Goal: Task Accomplishment & Management: Complete application form

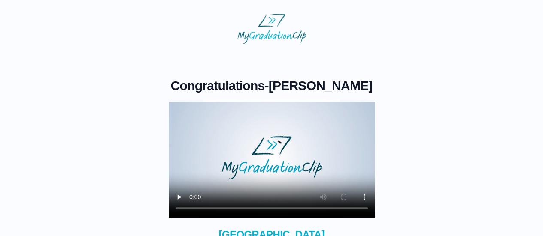
scroll to position [43, 0]
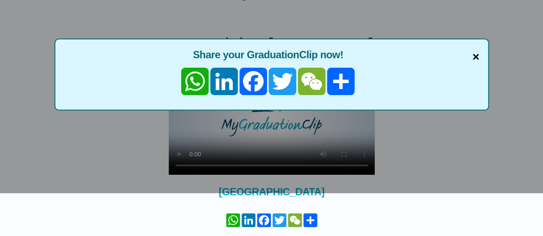
click at [474, 53] on span "×" at bounding box center [475, 57] width 7 height 18
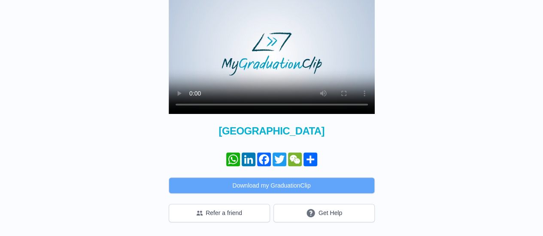
scroll to position [118, 0]
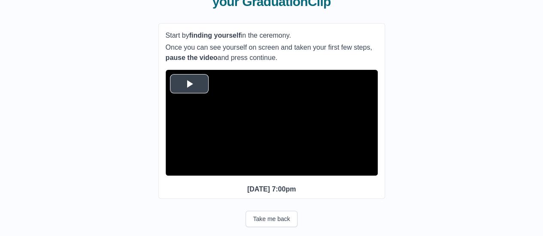
scroll to position [86, 0]
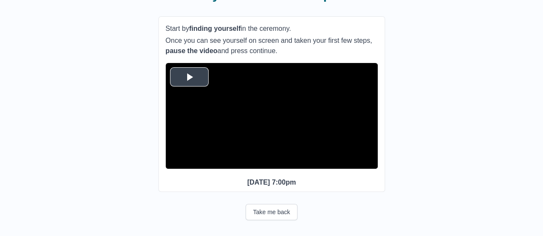
click at [189, 77] on span "Video Player" at bounding box center [189, 77] width 0 height 0
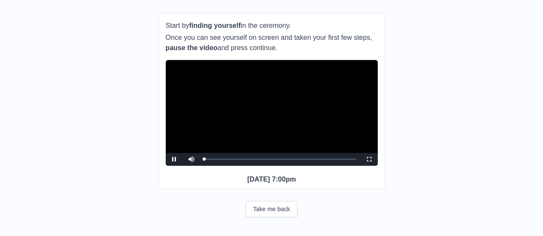
scroll to position [104, 0]
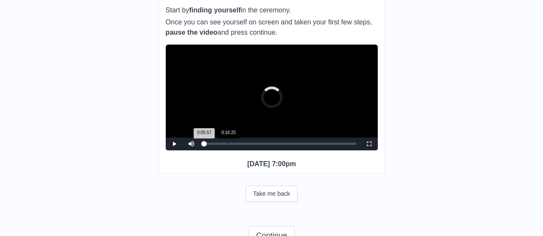
drag, startPoint x: 223, startPoint y: 157, endPoint x: 232, endPoint y: 157, distance: 8.6
click at [232, 145] on div "Loaded : 0% 0:16:25 0:05:57 Progress : 0%" at bounding box center [280, 144] width 152 height 2
drag, startPoint x: 230, startPoint y: 158, endPoint x: 246, endPoint y: 160, distance: 15.9
click at [246, 151] on div "Loaded : 0% 0:28:13 0:17:44 Progress : 0%" at bounding box center [280, 144] width 160 height 13
drag, startPoint x: 246, startPoint y: 160, endPoint x: 274, endPoint y: 165, distance: 28.9
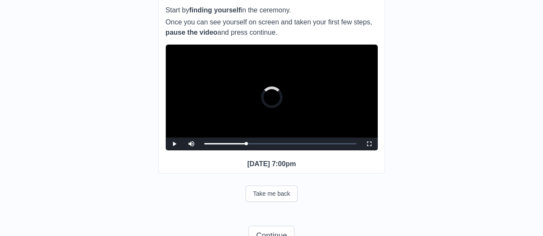
click at [274, 165] on div "**********" at bounding box center [271, 86] width 227 height 176
click at [275, 145] on div "0:48:00 Progress : 0%" at bounding box center [239, 144] width 71 height 2
click at [275, 145] on div "0:48:35 Progress : 0%" at bounding box center [240, 144] width 72 height 2
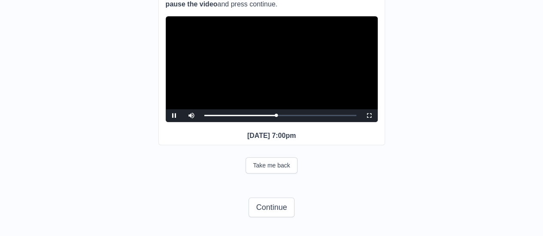
scroll to position [148, 0]
click at [286, 213] on button "Continue" at bounding box center [270, 208] width 45 height 20
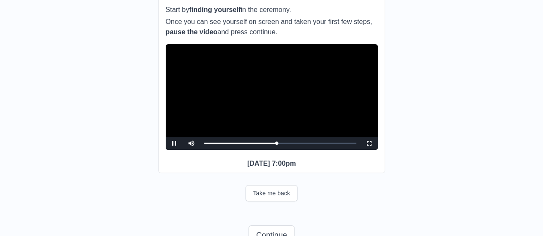
scroll to position [15, 0]
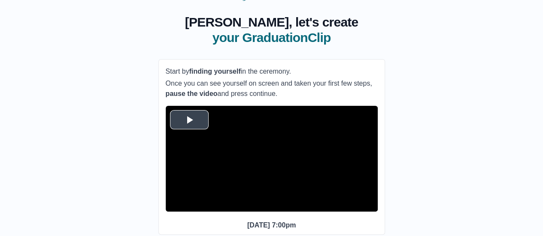
click at [189, 120] on span "Video Player" at bounding box center [189, 120] width 0 height 0
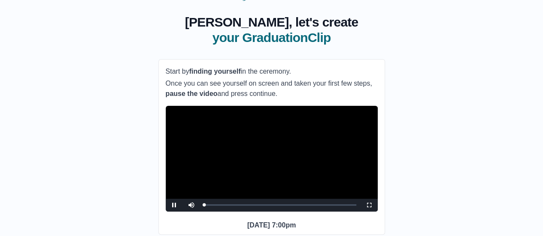
scroll to position [86, 0]
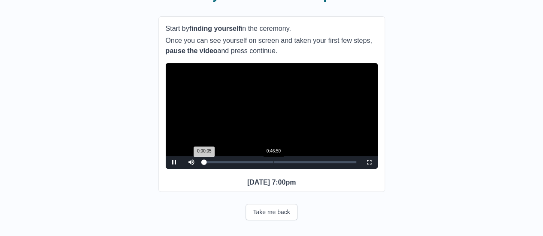
click at [273, 169] on div "Loaded : 0% 0:46:50 0:00:05 Progress : 0%" at bounding box center [280, 162] width 160 height 13
click at [276, 163] on div "0:49:10" at bounding box center [276, 162] width 0 height 2
click at [274, 163] on div "0:49:11 Progress : 0%" at bounding box center [240, 162] width 73 height 2
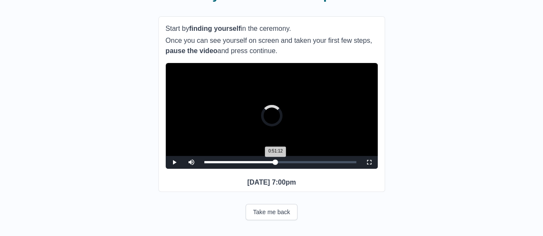
click at [279, 163] on div "0:51:12" at bounding box center [279, 162] width 0 height 2
click at [276, 163] on div "0:48:52" at bounding box center [276, 162] width 0 height 2
click at [278, 163] on div "0:51:09 Progress : 0%" at bounding box center [241, 162] width 75 height 2
click at [274, 163] on div "0:47:25" at bounding box center [274, 162] width 0 height 2
click at [274, 163] on div "0:48:35 Progress : 0%" at bounding box center [239, 162] width 70 height 2
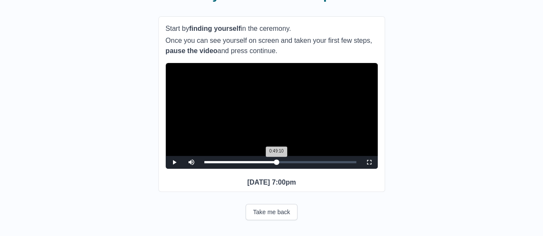
click at [276, 163] on div "0:49:10 Progress : 0%" at bounding box center [240, 162] width 73 height 2
click at [275, 163] on div "0:49:11 Progress : 0%" at bounding box center [240, 162] width 73 height 2
click at [276, 163] on div "0:48:52 Progress : 0%" at bounding box center [240, 162] width 72 height 2
click at [174, 163] on span "Video Player" at bounding box center [174, 163] width 0 height 0
click at [274, 163] on div "0:49:03 Progress : 0%" at bounding box center [240, 162] width 72 height 2
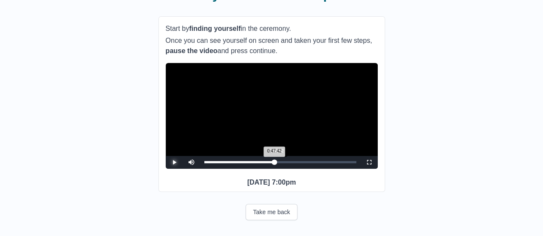
click at [275, 163] on div "0:47:42 Progress : 0%" at bounding box center [239, 162] width 70 height 2
click at [174, 163] on span "Video Player" at bounding box center [174, 163] width 0 height 0
click at [275, 163] on div "0:48:55 Progress : 0%" at bounding box center [240, 162] width 72 height 2
click at [276, 163] on div "0:48:35 Progress : 0%" at bounding box center [240, 162] width 72 height 2
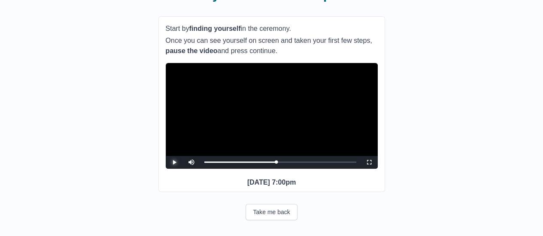
click at [174, 163] on span "Video Player" at bounding box center [174, 163] width 0 height 0
click at [275, 163] on div "0:48:56 Progress : 0%" at bounding box center [240, 162] width 72 height 2
click at [276, 163] on div "0:48:52 Progress : 0%" at bounding box center [240, 162] width 72 height 2
click at [174, 163] on span "Video Player" at bounding box center [174, 163] width 0 height 0
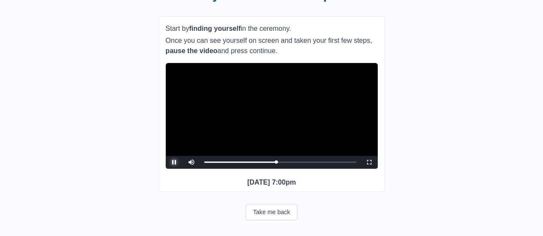
click at [174, 163] on span "Video Player" at bounding box center [174, 163] width 0 height 0
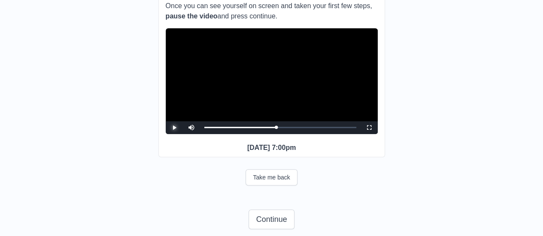
scroll to position [129, 0]
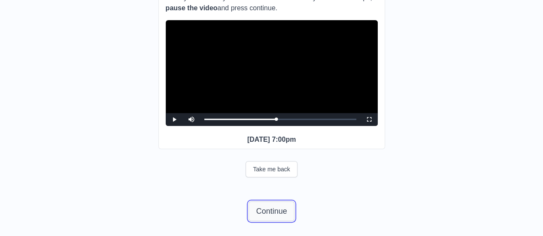
click at [269, 221] on button "Continue" at bounding box center [270, 212] width 45 height 20
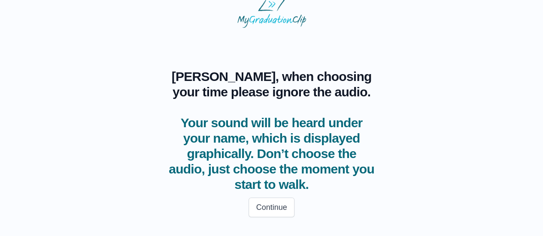
scroll to position [15, 0]
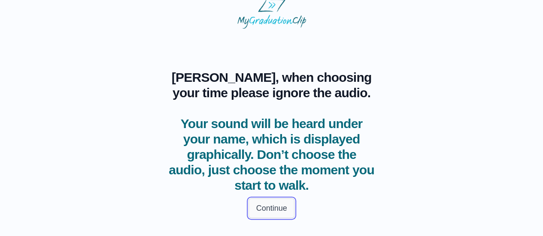
click at [267, 208] on button "Continue" at bounding box center [270, 209] width 45 height 20
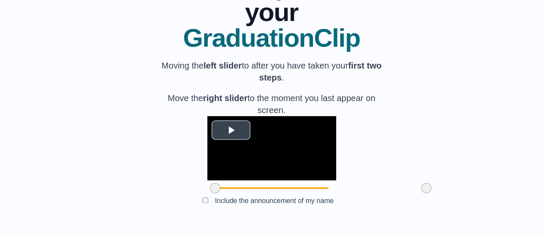
scroll to position [144, 0]
click at [231, 130] on span "Video Player" at bounding box center [231, 130] width 0 height 0
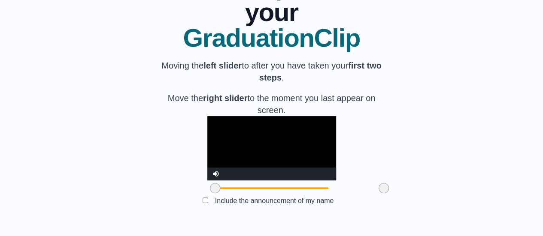
drag, startPoint x: 377, startPoint y: 193, endPoint x: 335, endPoint y: 192, distance: 42.5
click at [378, 192] on span at bounding box center [383, 188] width 10 height 10
drag, startPoint x: 164, startPoint y: 191, endPoint x: 191, endPoint y: 191, distance: 27.5
click at [237, 191] on span at bounding box center [242, 188] width 10 height 10
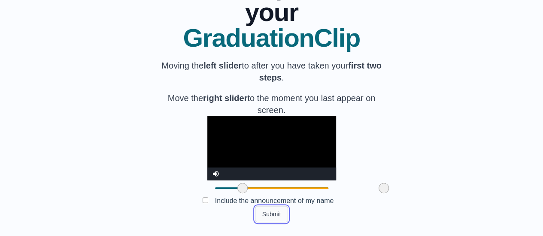
click at [277, 214] on button "Submit" at bounding box center [271, 214] width 33 height 16
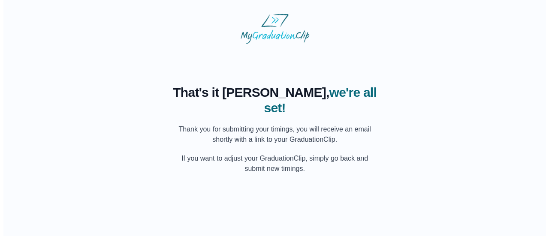
scroll to position [0, 0]
click at [291, 154] on p "If you want to adjust your GraduationClip, simply go back and submit new timing…" at bounding box center [275, 164] width 206 height 21
click at [289, 88] on span "we're all set!" at bounding box center [320, 100] width 113 height 30
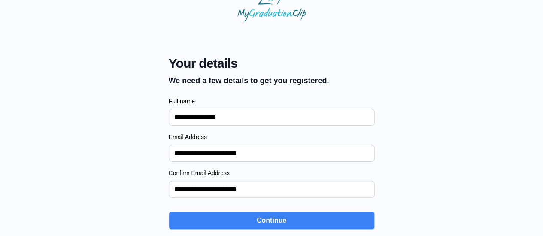
scroll to position [29, 0]
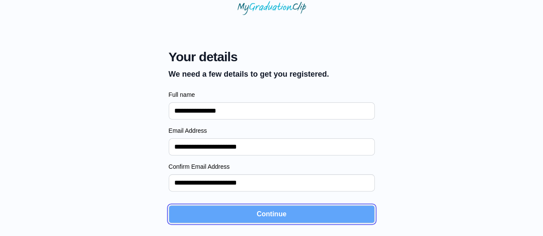
click at [268, 221] on button "Continue" at bounding box center [272, 214] width 206 height 18
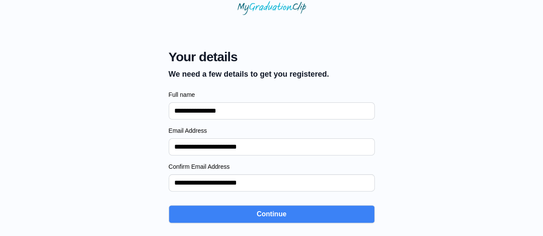
select select "**********"
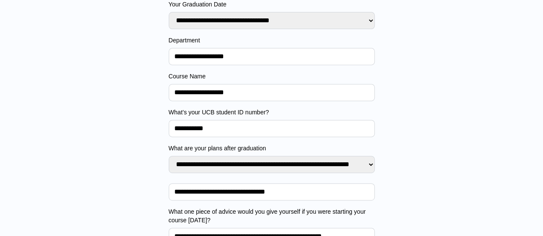
scroll to position [190, 0]
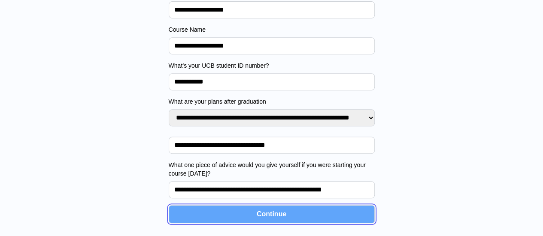
click at [269, 214] on button "Continue" at bounding box center [272, 214] width 206 height 18
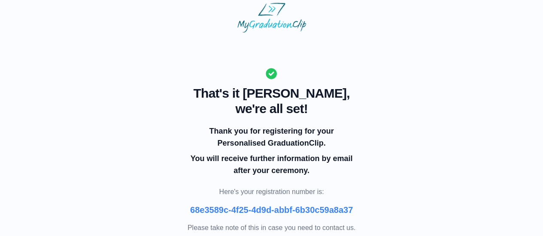
scroll to position [21, 0]
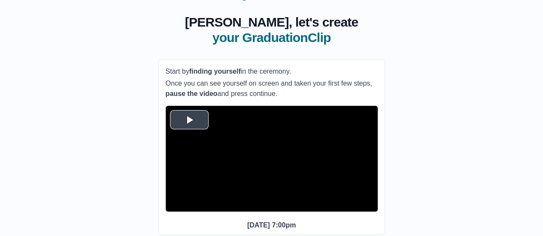
click at [189, 120] on span "Video Player" at bounding box center [189, 120] width 0 height 0
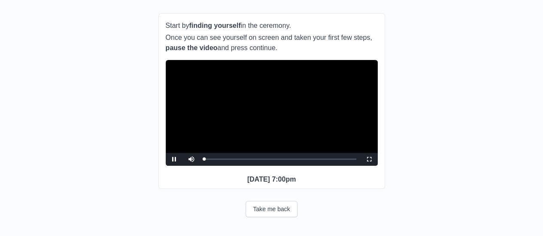
scroll to position [104, 0]
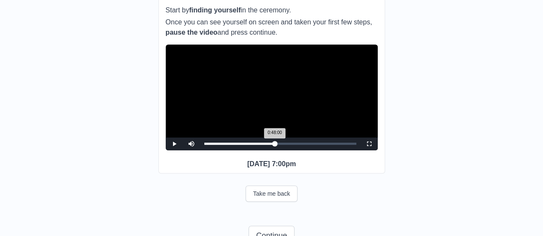
drag, startPoint x: 204, startPoint y: 157, endPoint x: 275, endPoint y: 162, distance: 70.5
click at [275, 151] on div "Loaded : 0% 0:48:00 0:48:00 Progress : 0%" at bounding box center [280, 144] width 160 height 13
click at [275, 145] on div "0:48:52 Progress : 0%" at bounding box center [240, 144] width 73 height 2
click at [275, 145] on div "0:48:35 Progress : 0%" at bounding box center [240, 144] width 72 height 2
click at [276, 145] on div "0:48:52 Progress : 0%" at bounding box center [240, 144] width 72 height 2
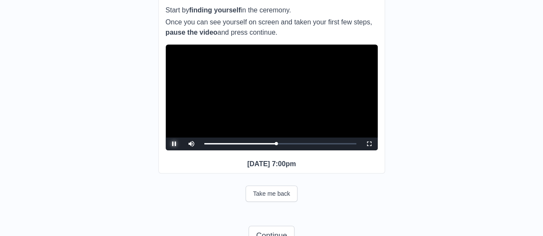
click at [174, 144] on span "Video Player" at bounding box center [174, 144] width 0 height 0
click at [276, 145] on div "0:48:52 Progress : 0%" at bounding box center [240, 144] width 73 height 2
click at [174, 144] on span "Video Player" at bounding box center [174, 144] width 0 height 0
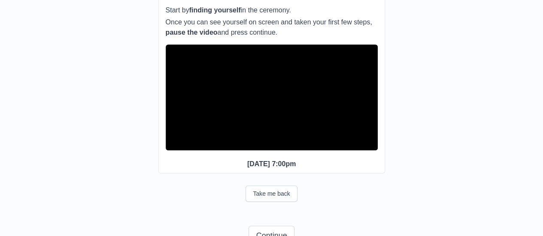
click at [174, 144] on span "Video Player" at bounding box center [174, 144] width 0 height 0
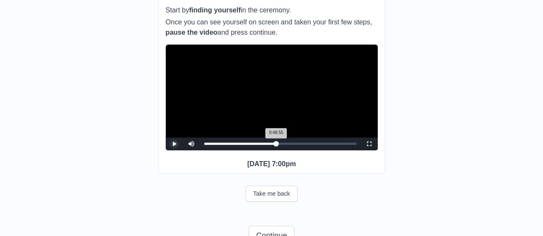
click at [275, 145] on div "0:48:55 Progress : 0%" at bounding box center [240, 144] width 72 height 2
click at [276, 145] on div "0:48:52 Progress : 0%" at bounding box center [240, 144] width 72 height 2
click at [174, 144] on span "Video Player" at bounding box center [174, 144] width 0 height 0
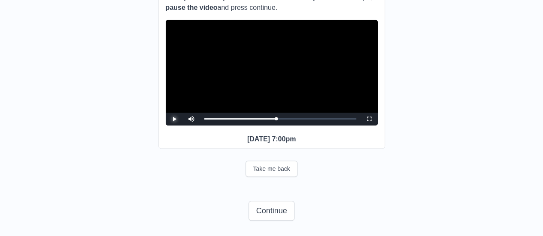
scroll to position [148, 0]
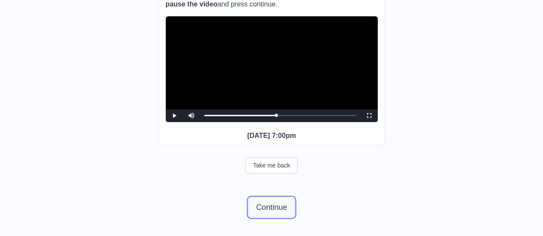
click at [274, 203] on button "Continue" at bounding box center [270, 208] width 45 height 20
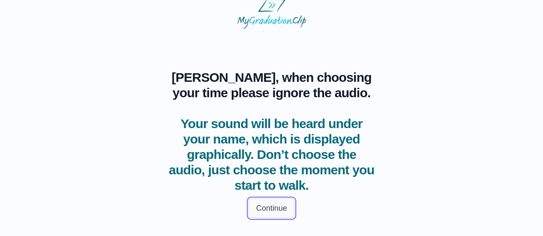
click at [283, 208] on button "Continue" at bounding box center [270, 209] width 45 height 20
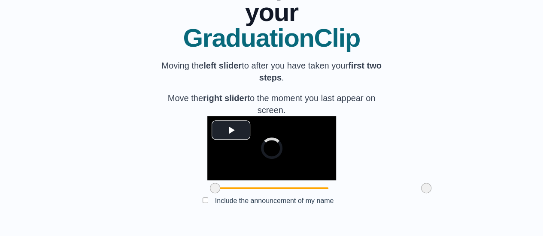
scroll to position [144, 0]
click at [231, 130] on span "Video Player" at bounding box center [231, 130] width 0 height 0
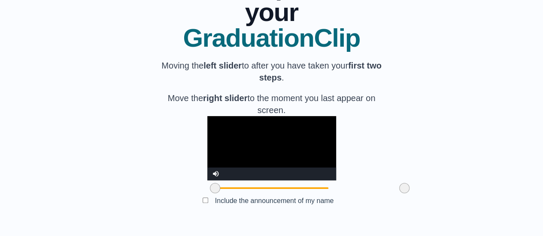
drag, startPoint x: 376, startPoint y: 191, endPoint x: 354, endPoint y: 193, distance: 21.9
click at [399, 193] on span at bounding box center [404, 188] width 10 height 10
drag, startPoint x: 353, startPoint y: 192, endPoint x: 340, endPoint y: 193, distance: 13.8
click at [384, 193] on span at bounding box center [389, 188] width 10 height 10
drag, startPoint x: 165, startPoint y: 190, endPoint x: 211, endPoint y: 197, distance: 47.4
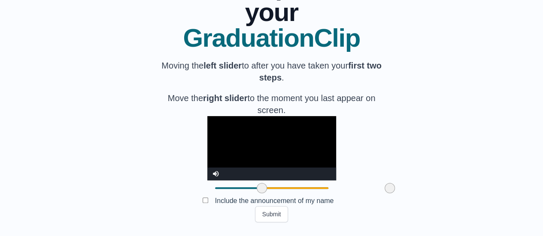
click at [254, 196] on div at bounding box center [261, 188] width 15 height 15
click at [383, 190] on span at bounding box center [388, 188] width 10 height 10
click at [382, 190] on span at bounding box center [387, 188] width 10 height 10
click at [284, 214] on button "Submit" at bounding box center [271, 214] width 33 height 16
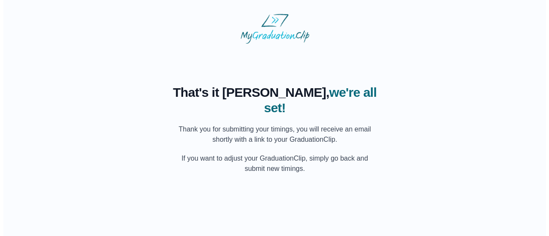
scroll to position [0, 0]
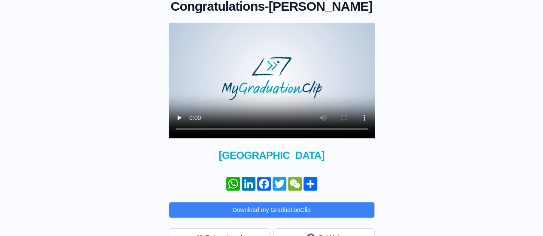
scroll to position [86, 0]
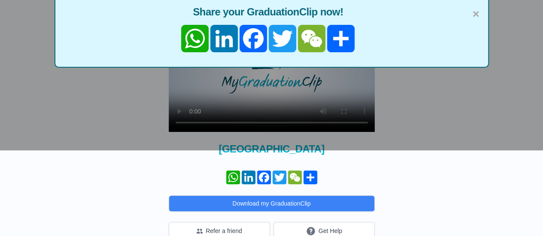
click at [266, 121] on div "× Share your GraduationClip now! WhatsApp LinkedIn Facebook Twitter WeChat Podz…" at bounding box center [271, 32] width 543 height 236
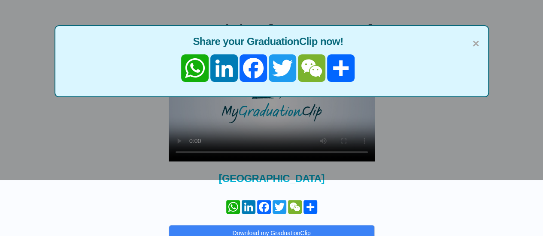
scroll to position [43, 0]
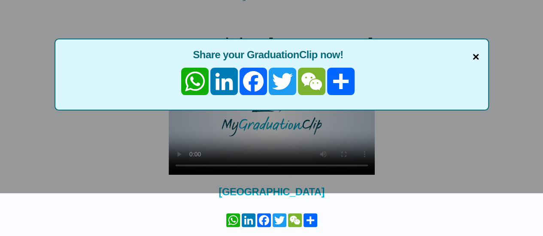
click at [477, 59] on span "×" at bounding box center [475, 57] width 7 height 18
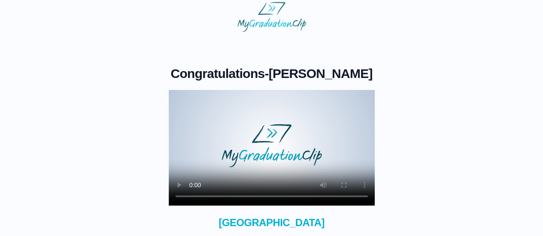
scroll to position [0, 0]
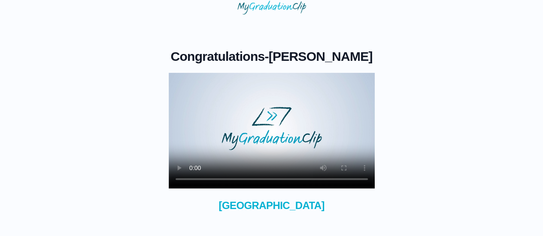
scroll to position [43, 0]
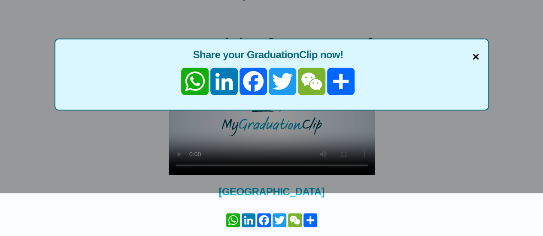
click at [476, 56] on span "×" at bounding box center [475, 57] width 7 height 18
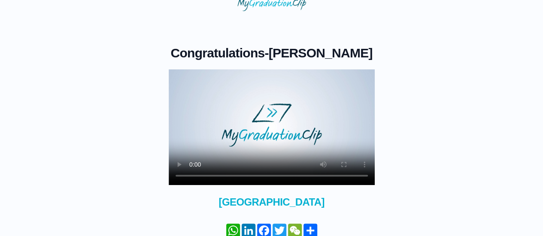
scroll to position [76, 0]
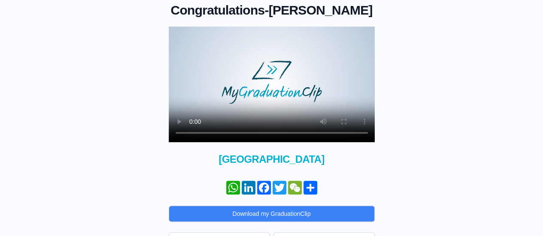
click at [297, 142] on video at bounding box center [272, 85] width 206 height 116
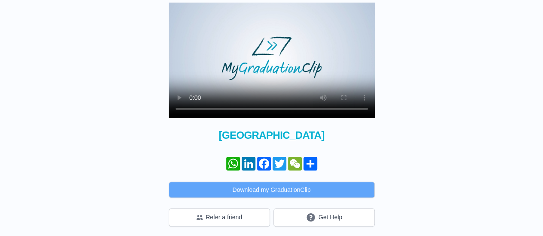
scroll to position [118, 0]
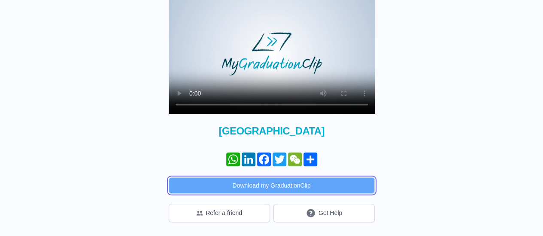
click at [275, 190] on button "Download my GraduationClip" at bounding box center [272, 186] width 206 height 16
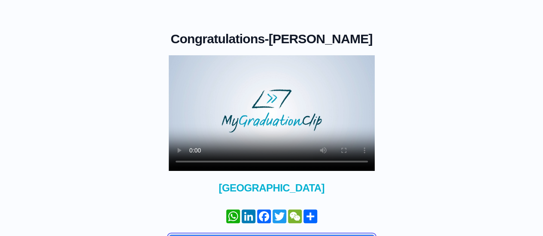
scroll to position [43, 0]
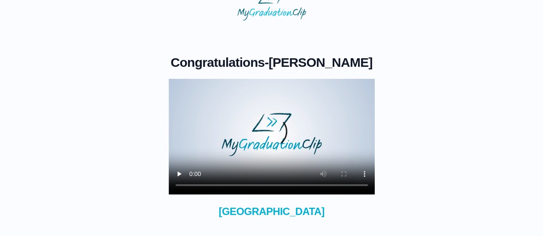
scroll to position [43, 0]
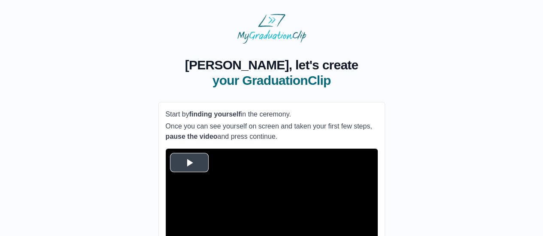
scroll to position [43, 0]
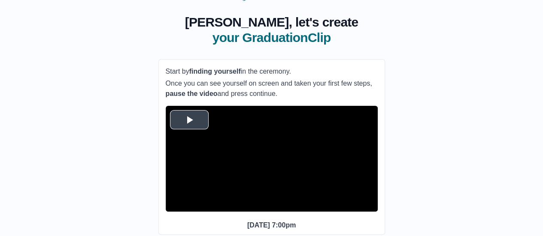
click at [189, 120] on span "Video Player" at bounding box center [189, 120] width 0 height 0
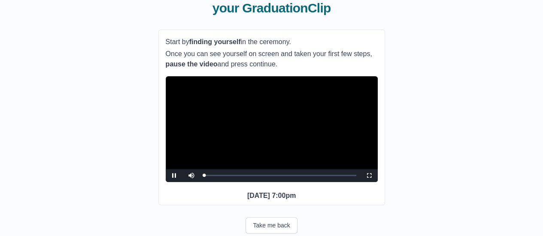
scroll to position [104, 0]
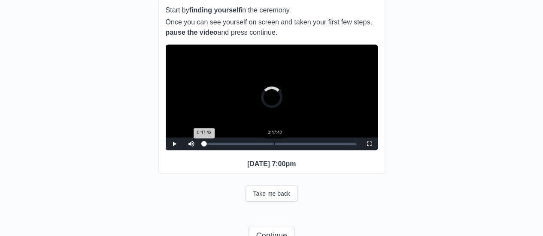
click at [274, 151] on div "Loaded : 0% 0:47:42 0:47:42 Progress : 0%" at bounding box center [280, 144] width 160 height 13
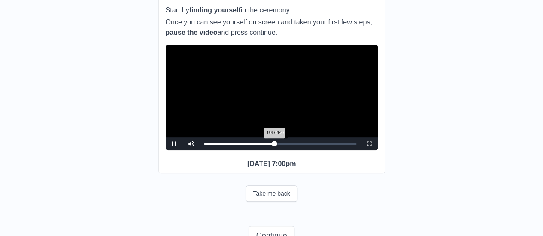
click at [275, 145] on div "0:47:44 Progress : 0%" at bounding box center [239, 144] width 70 height 2
click at [275, 145] on div "0:49:27 Progress : 0%" at bounding box center [240, 144] width 73 height 2
click at [273, 145] on div "0:48:18 Progress : 0%" at bounding box center [239, 144] width 71 height 2
click at [273, 145] on div "0:46:51 Progress : 0%" at bounding box center [238, 144] width 69 height 2
click at [275, 145] on div "0:48:00 Progress : 0%" at bounding box center [239, 144] width 71 height 2
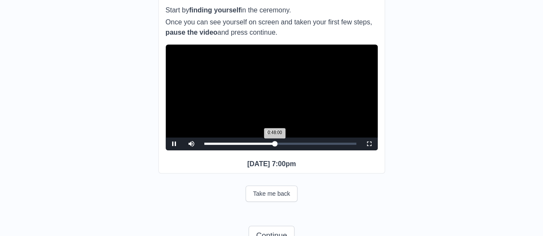
click at [272, 145] on div "0:48:00 Progress : 0%" at bounding box center [239, 144] width 71 height 2
click at [273, 145] on div "0:48:17 Progress : 0%" at bounding box center [238, 144] width 69 height 2
click at [275, 145] on div "0:49:27 Progress : 0%" at bounding box center [239, 144] width 71 height 2
click at [280, 151] on div "Loaded : 0% 0:51:12 0:49:28 Progress : 0%" at bounding box center [280, 144] width 160 height 13
click at [276, 145] on div "0:49:10" at bounding box center [276, 144] width 0 height 2
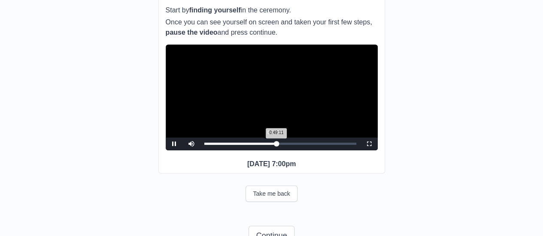
click at [274, 145] on div "0:49:11 Progress : 0%" at bounding box center [240, 144] width 73 height 2
click at [271, 145] on div "0:47:31 Progress : 0%" at bounding box center [239, 144] width 70 height 2
click at [271, 145] on div "0:45:58 Progress : 0%" at bounding box center [237, 144] width 67 height 2
click at [272, 145] on div "0:47:25 Progress : 0%" at bounding box center [238, 144] width 68 height 2
click at [273, 145] on div "0:47:26 Progress : 0%" at bounding box center [239, 144] width 70 height 2
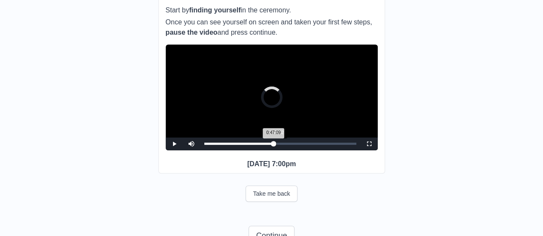
click at [274, 145] on div "0:47:09 Progress : 0%" at bounding box center [238, 144] width 69 height 2
click at [174, 144] on span "Video Player" at bounding box center [174, 144] width 0 height 0
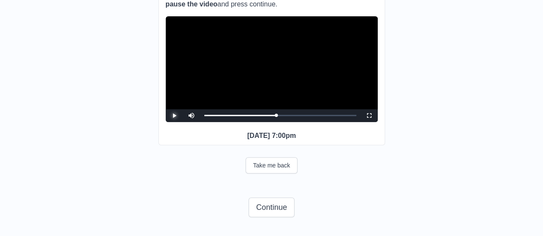
scroll to position [148, 0]
click at [280, 207] on button "Continue" at bounding box center [270, 208] width 45 height 20
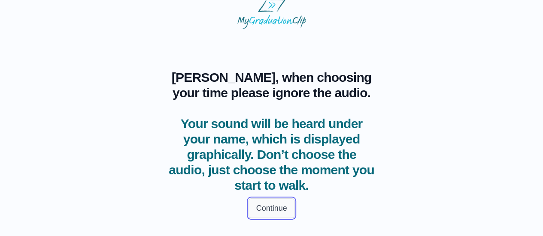
click at [277, 201] on button "Continue" at bounding box center [270, 209] width 45 height 20
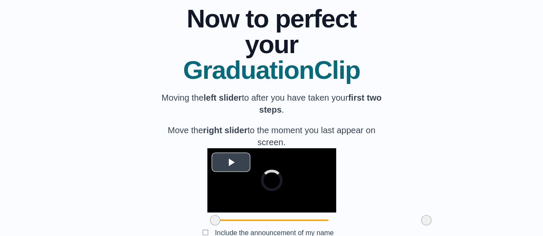
scroll to position [101, 0]
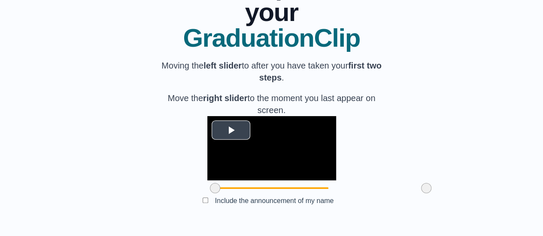
click at [231, 130] on span "Video Player" at bounding box center [231, 130] width 0 height 0
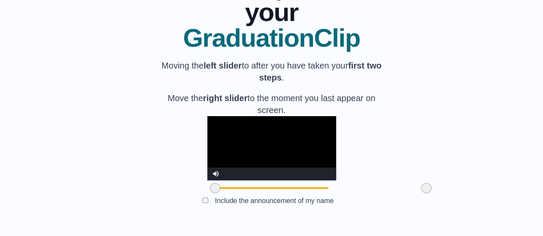
scroll to position [144, 0]
drag, startPoint x: 168, startPoint y: 191, endPoint x: 191, endPoint y: 192, distance: 23.2
click at [233, 192] on span at bounding box center [238, 188] width 10 height 10
click at [236, 191] on span at bounding box center [241, 188] width 10 height 10
drag, startPoint x: 375, startPoint y: 190, endPoint x: 346, endPoint y: 188, distance: 29.2
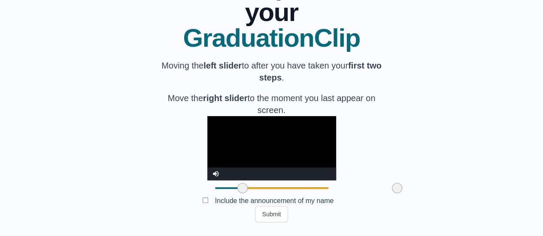
click at [392, 188] on span at bounding box center [397, 188] width 10 height 10
drag, startPoint x: 193, startPoint y: 190, endPoint x: 159, endPoint y: 191, distance: 33.5
click at [207, 191] on div at bounding box center [214, 188] width 15 height 15
drag, startPoint x: 347, startPoint y: 189, endPoint x: 397, endPoint y: 185, distance: 50.8
click at [397, 185] on div "**********" at bounding box center [271, 91] width 515 height 263
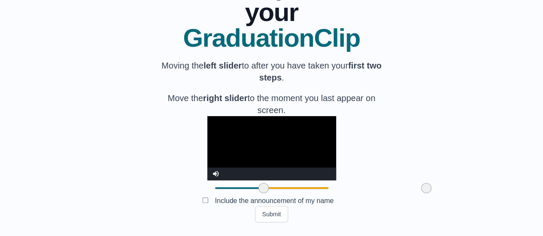
drag, startPoint x: 169, startPoint y: 192, endPoint x: 217, endPoint y: 198, distance: 48.8
click at [256, 196] on div at bounding box center [263, 188] width 15 height 15
drag, startPoint x: 375, startPoint y: 189, endPoint x: 341, endPoint y: 199, distance: 36.4
click at [341, 199] on div "**********" at bounding box center [271, 91] width 227 height 263
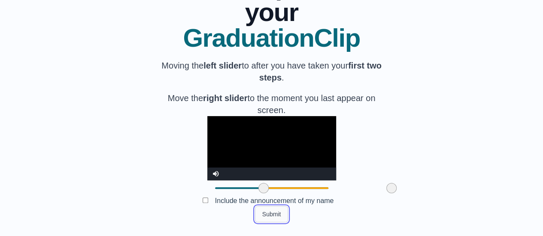
click at [280, 219] on button "Submit" at bounding box center [271, 214] width 33 height 16
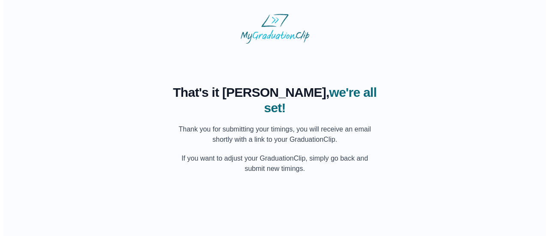
scroll to position [0, 0]
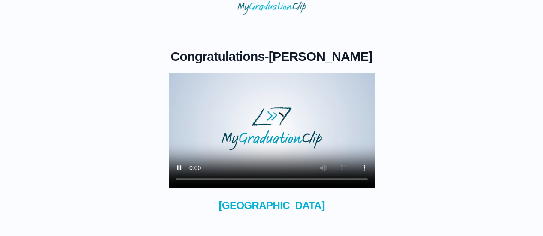
scroll to position [43, 0]
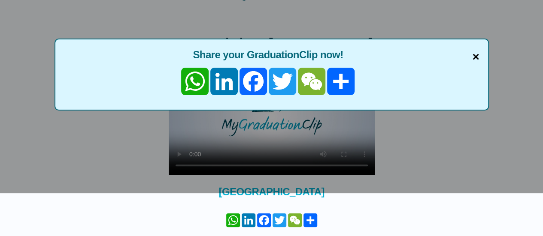
click at [476, 59] on span "×" at bounding box center [475, 57] width 7 height 18
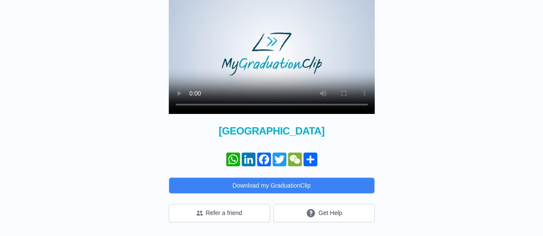
scroll to position [118, 0]
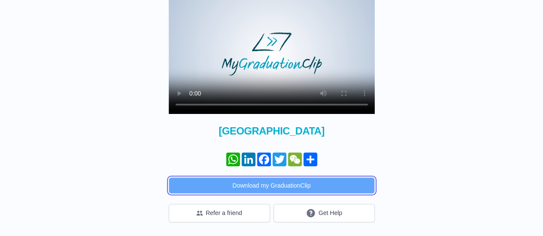
click at [321, 183] on button "Download my GraduationClip" at bounding box center [272, 186] width 206 height 16
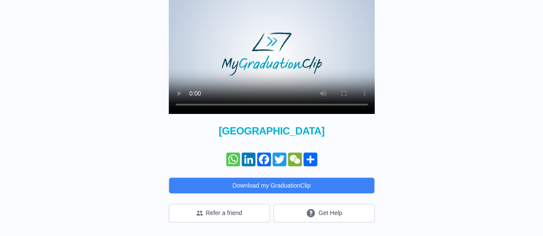
click at [230, 160] on link "WhatsApp" at bounding box center [232, 160] width 15 height 14
